Goal: Task Accomplishment & Management: Use online tool/utility

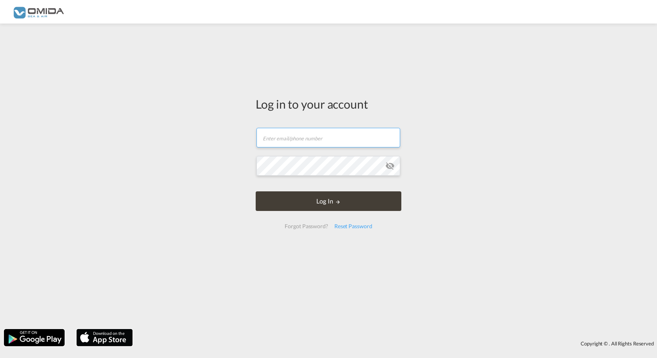
click at [289, 139] on input "text" at bounding box center [329, 138] width 144 height 20
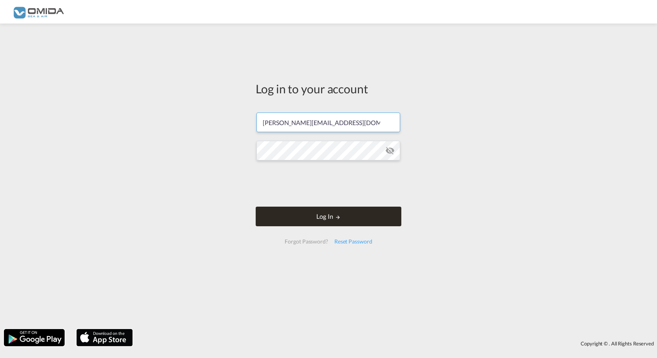
type input "[PERSON_NAME][EMAIL_ADDRESS][DOMAIN_NAME]"
click at [304, 207] on button "Log In" at bounding box center [329, 216] width 146 height 20
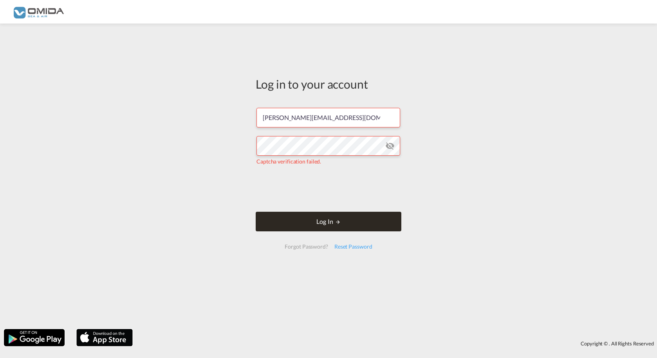
click at [280, 217] on button "Log In" at bounding box center [329, 222] width 146 height 20
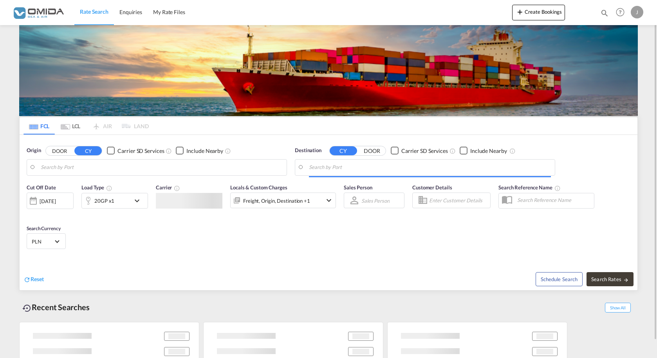
click at [62, 165] on input "Search by Port" at bounding box center [162, 167] width 242 height 12
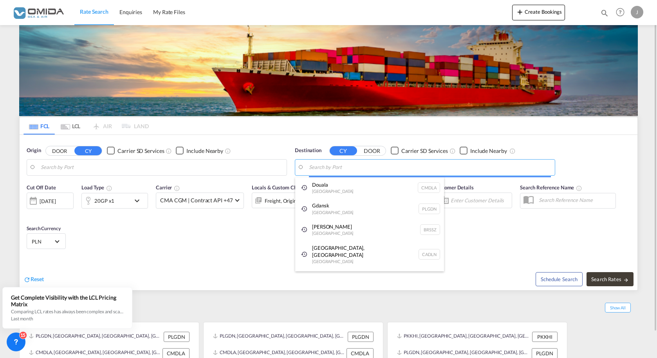
click at [356, 170] on input "Search by Port" at bounding box center [430, 167] width 242 height 12
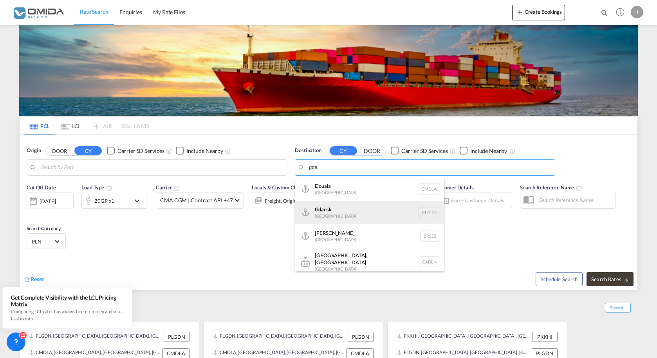
click at [323, 207] on div "Gda nsk [GEOGRAPHIC_DATA] PLGDN" at bounding box center [369, 213] width 149 height 24
type input "Gdansk, PLGDN"
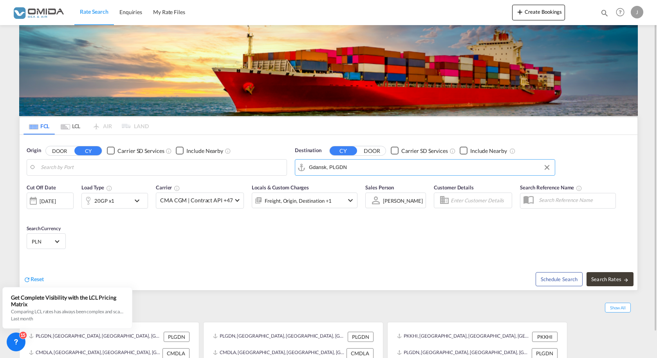
click at [172, 169] on input "Search by Port" at bounding box center [162, 167] width 242 height 12
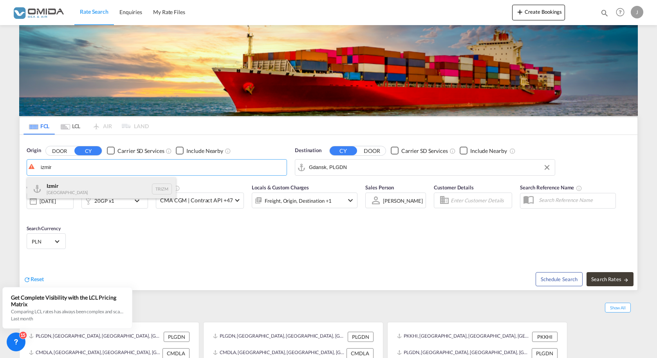
click at [69, 183] on div "Izmir Turkey TRIZM" at bounding box center [101, 189] width 149 height 24
type input "Izmir, TRIZM"
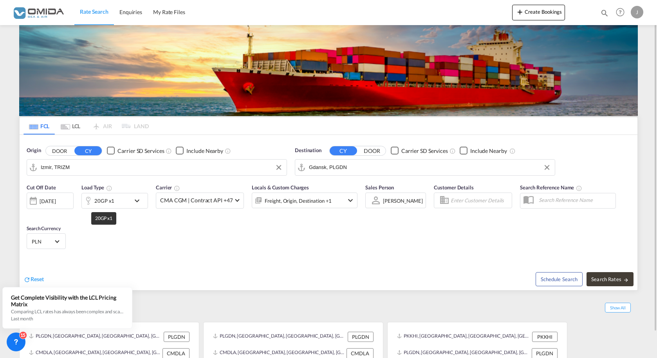
click at [108, 203] on div "20GP x1" at bounding box center [104, 200] width 20 height 11
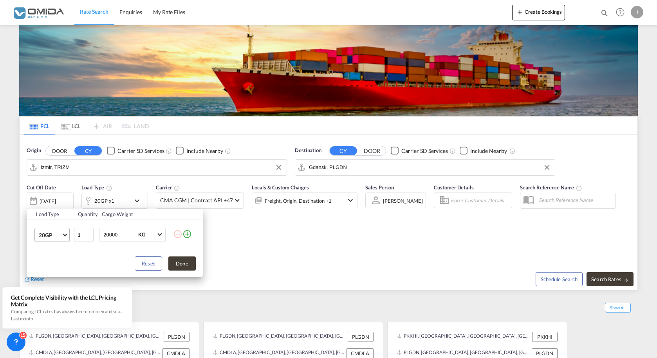
click at [55, 233] on span "20GP" at bounding box center [50, 235] width 23 height 8
click at [42, 275] on div "40HC" at bounding box center [46, 273] width 14 height 8
click at [110, 235] on input "20000" at bounding box center [118, 234] width 31 height 13
type input "22000"
click at [177, 260] on button "Done" at bounding box center [181, 263] width 27 height 14
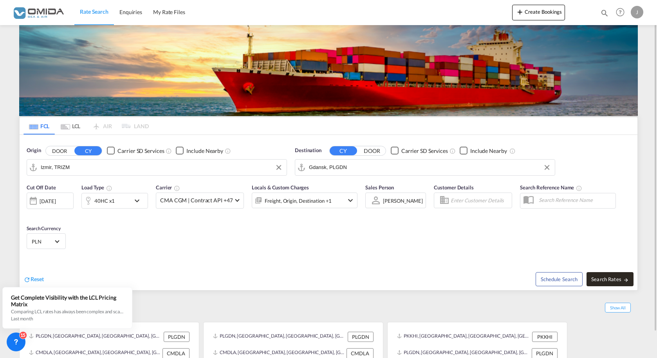
click at [608, 280] on span "Search Rates" at bounding box center [611, 279] width 38 height 6
type input "TRIZM to PLGDN / [DATE]"
